Goal: Transaction & Acquisition: Book appointment/travel/reservation

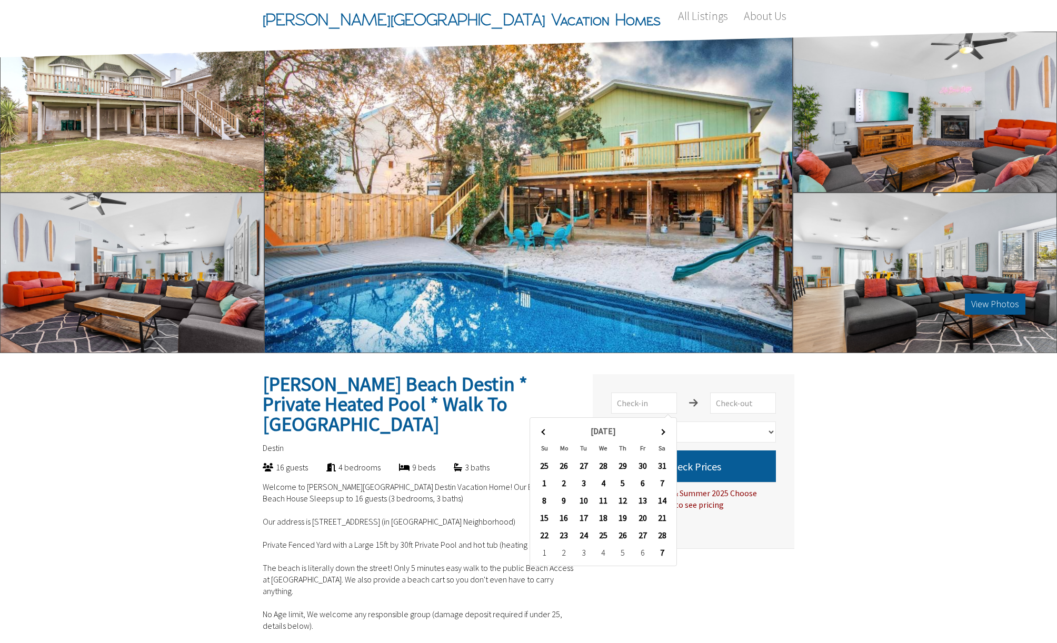
select select "1"
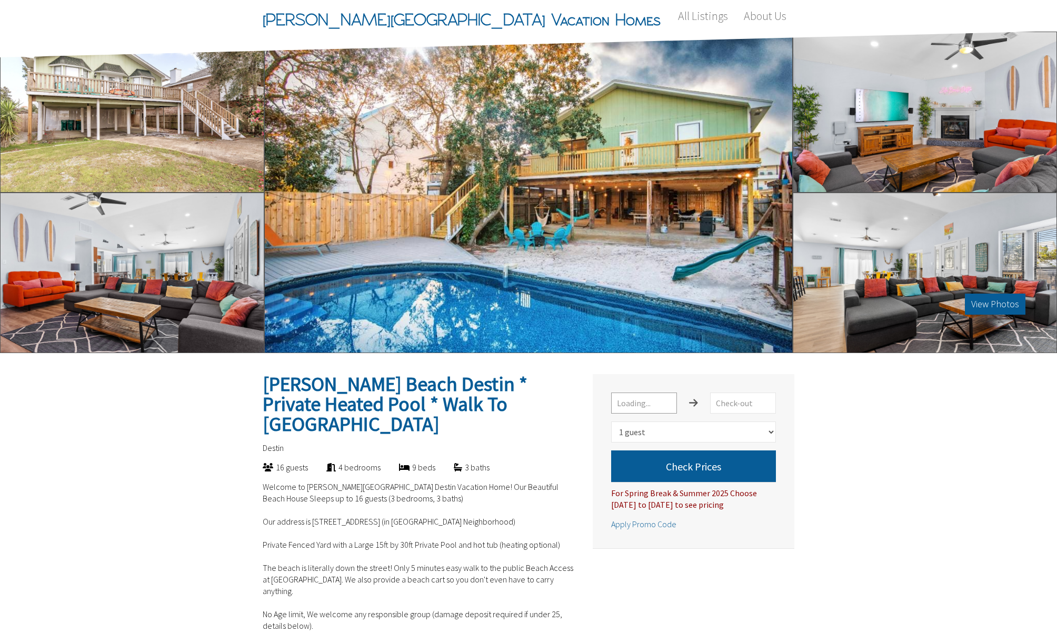
select select "1"
click at [651, 402] on input "text" at bounding box center [644, 403] width 66 height 21
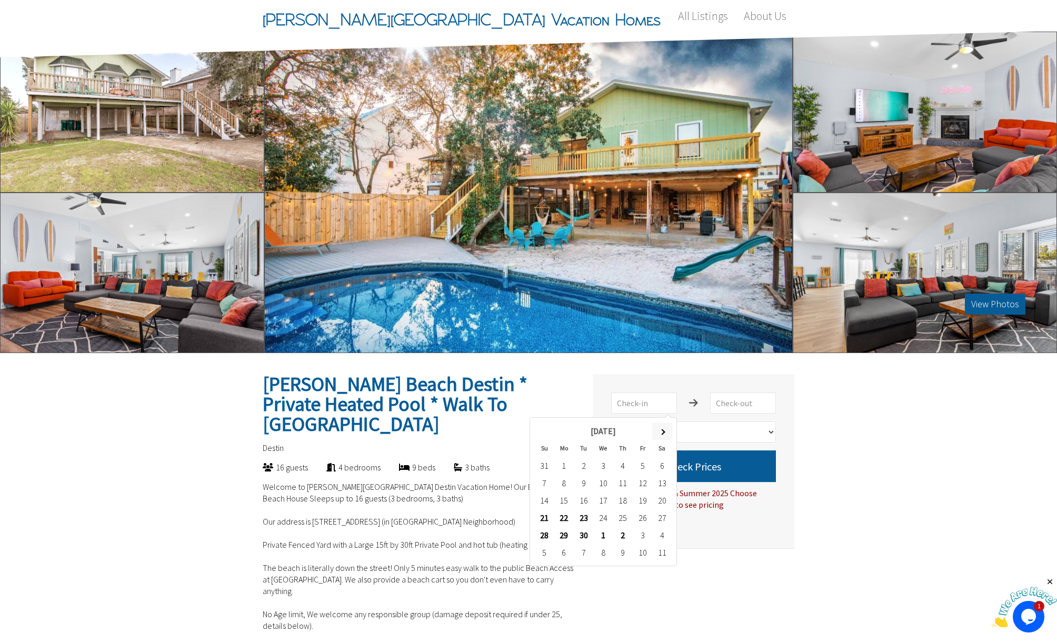
click at [666, 431] on th at bounding box center [661, 431] width 19 height 17
